Goal: Task Accomplishment & Management: Manage account settings

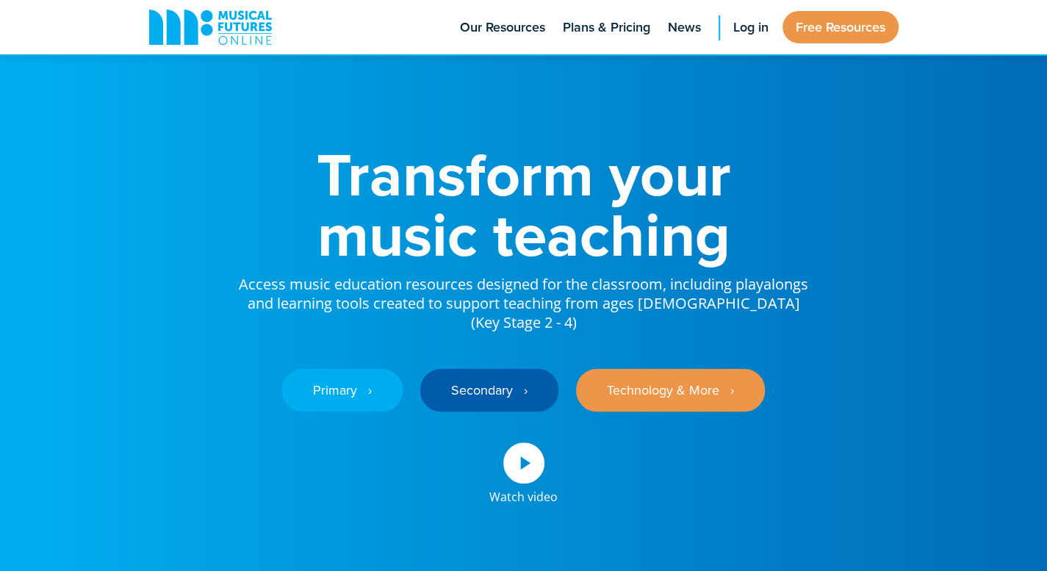
click at [764, 24] on span "Log in" at bounding box center [751, 28] width 35 height 20
click at [760, 31] on span "Log in" at bounding box center [751, 28] width 35 height 20
click at [753, 31] on span "Log in" at bounding box center [751, 28] width 35 height 20
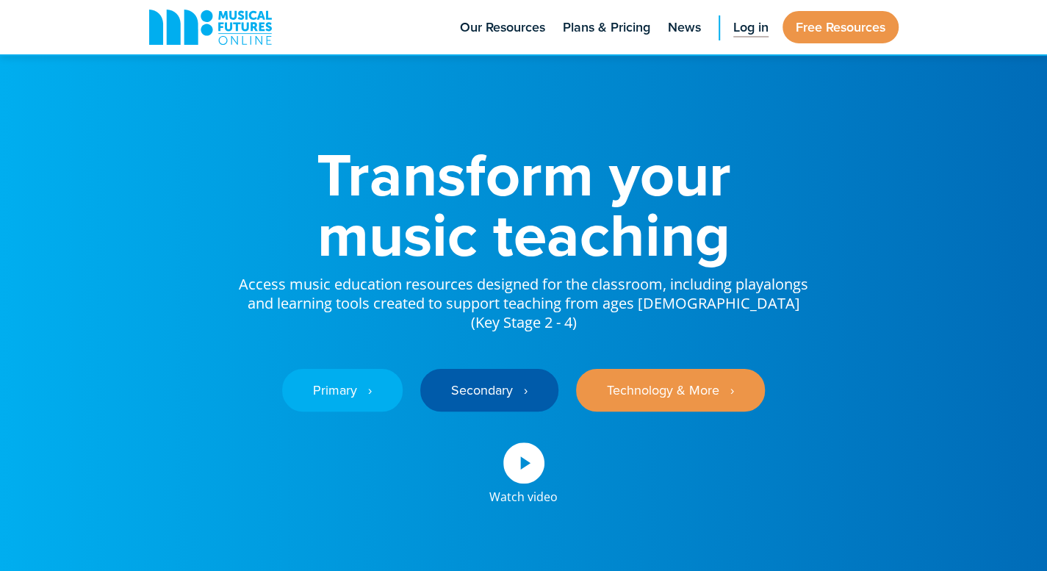
click at [753, 31] on span "Log in" at bounding box center [751, 28] width 35 height 20
